Goal: Information Seeking & Learning: Learn about a topic

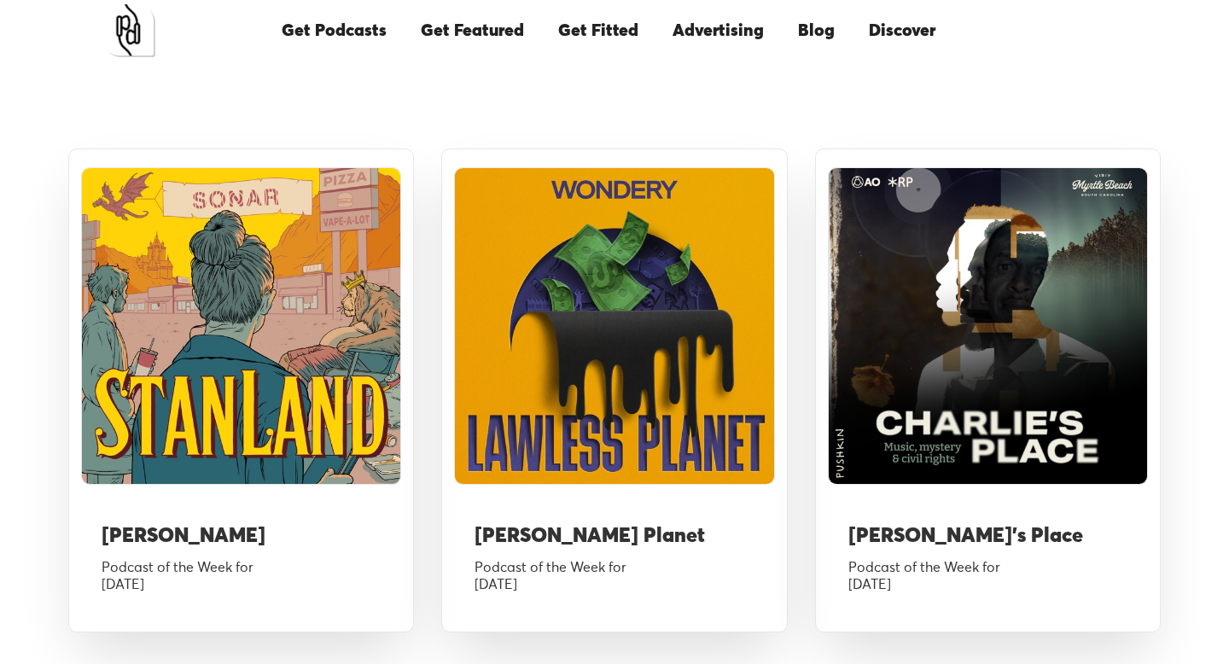
scroll to position [1854, 0]
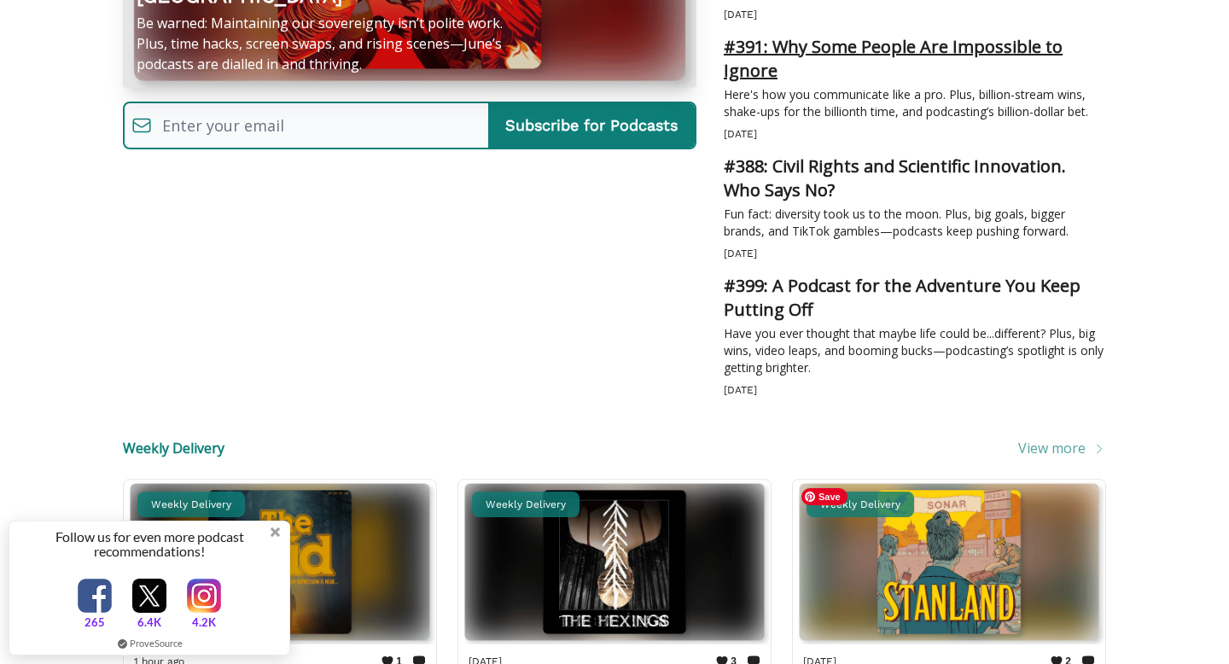
scroll to position [535, 0]
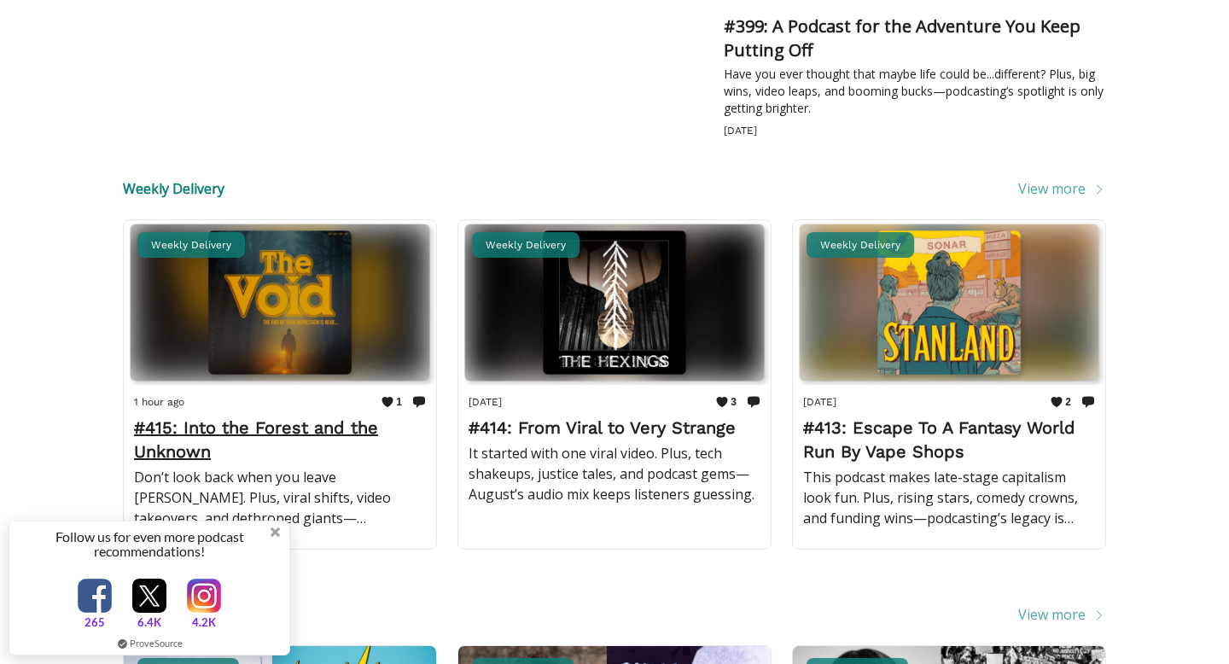
click at [335, 432] on h2 "#415: Into the Forest and the Unknown" at bounding box center [280, 440] width 292 height 48
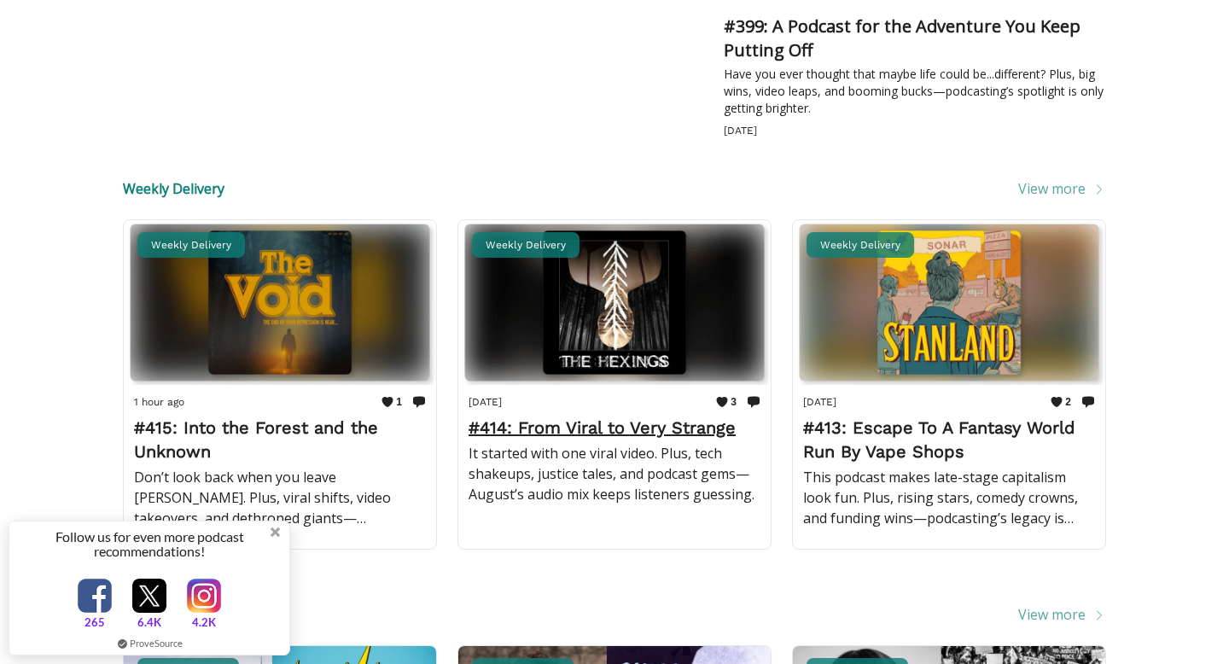
click at [543, 422] on h2 "#414: From Viral to Very Strange" at bounding box center [614, 428] width 292 height 24
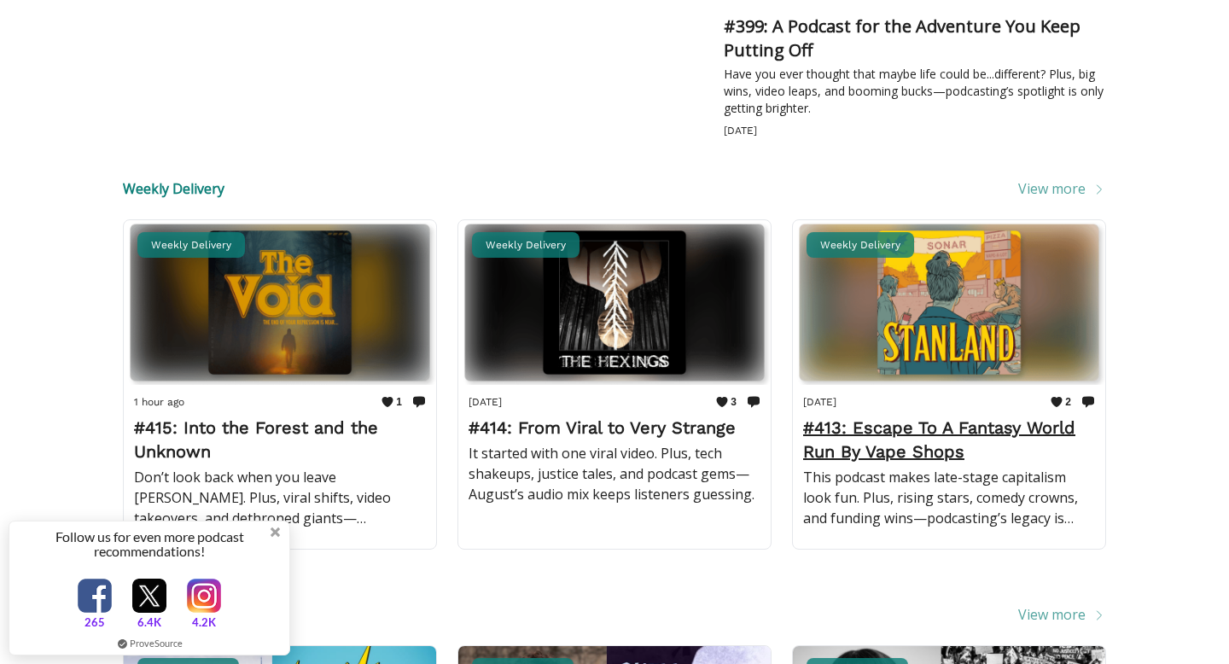
click at [850, 438] on h2 "#413: Escape To A Fantasy World Run By Vape Shops" at bounding box center [949, 440] width 292 height 48
click at [1079, 194] on span "View more" at bounding box center [1062, 188] width 88 height 20
